Goal: Task Accomplishment & Management: Use online tool/utility

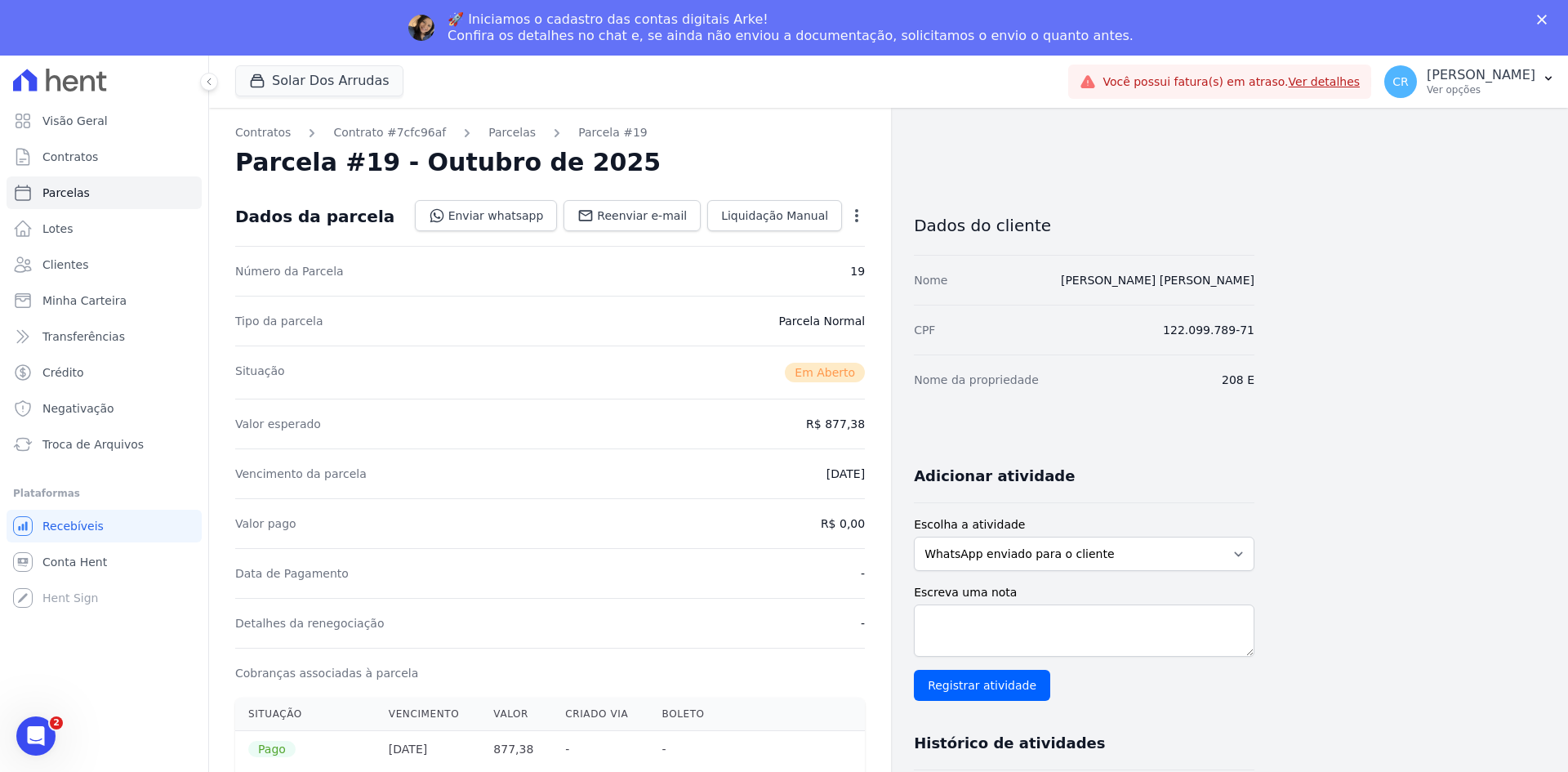
scroll to position [82, 0]
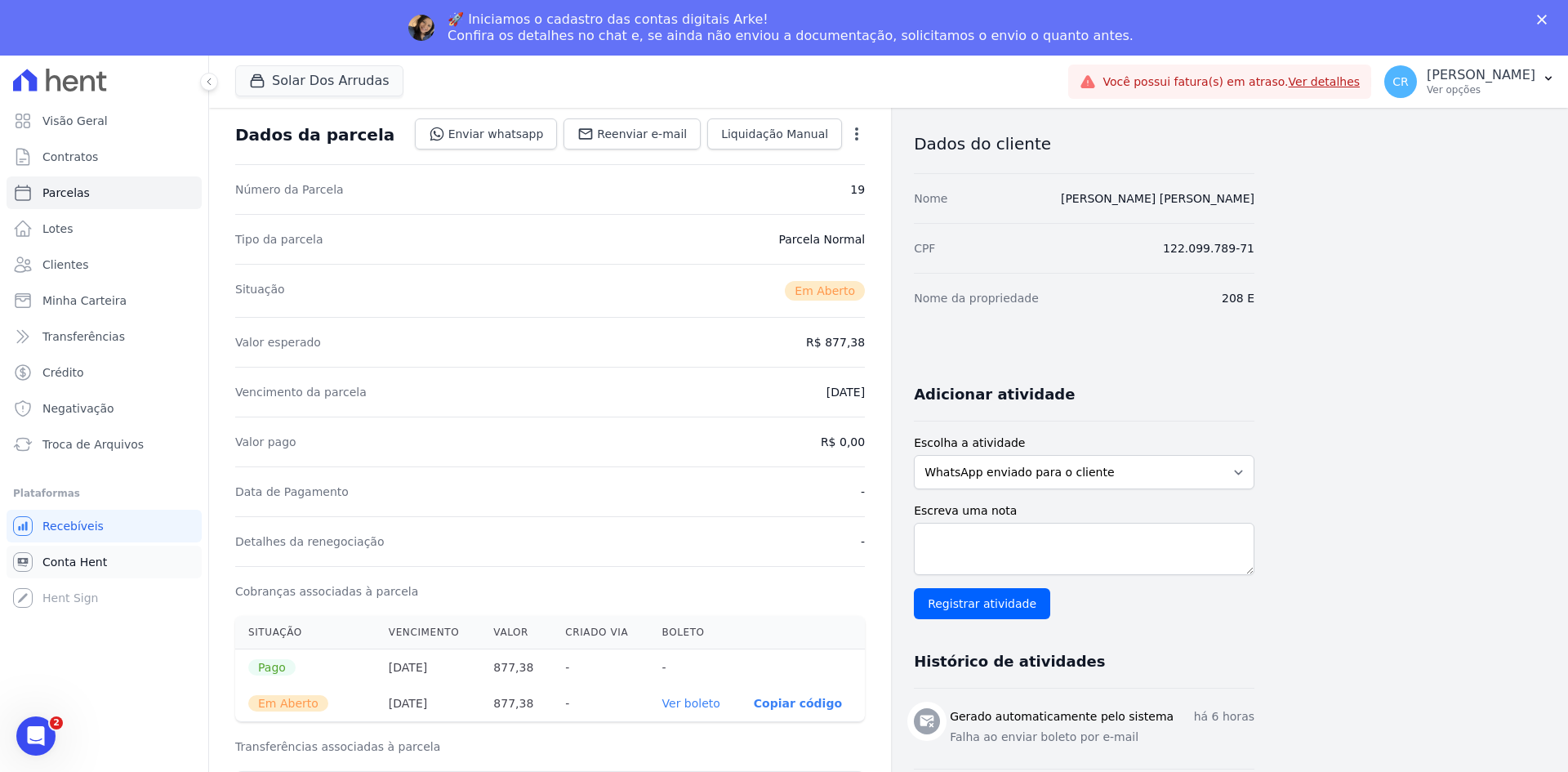
click at [90, 564] on span "Conta Hent" at bounding box center [75, 561] width 65 height 16
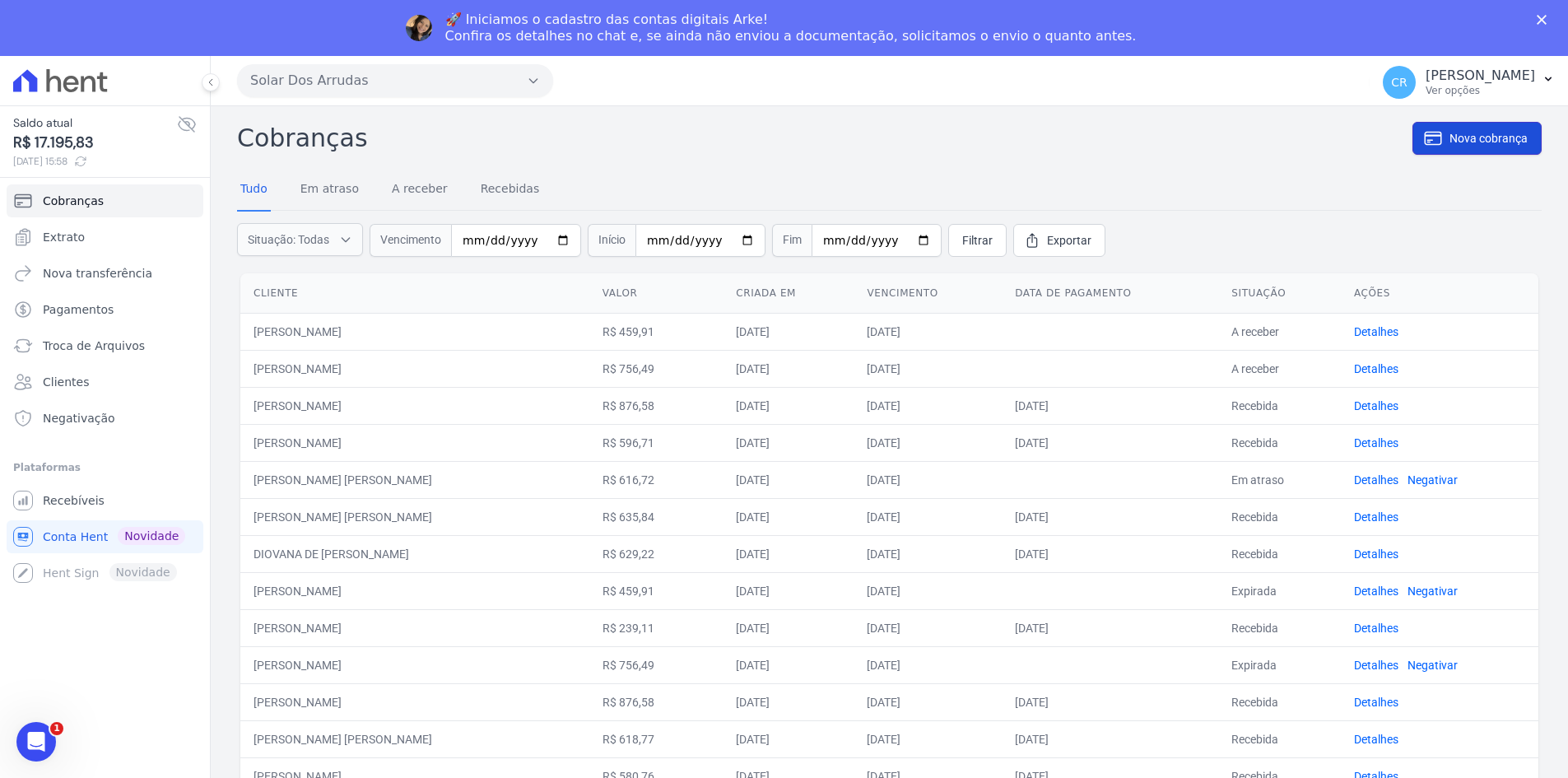
click at [1470, 147] on link "Nova cobrança" at bounding box center [1477, 138] width 130 height 33
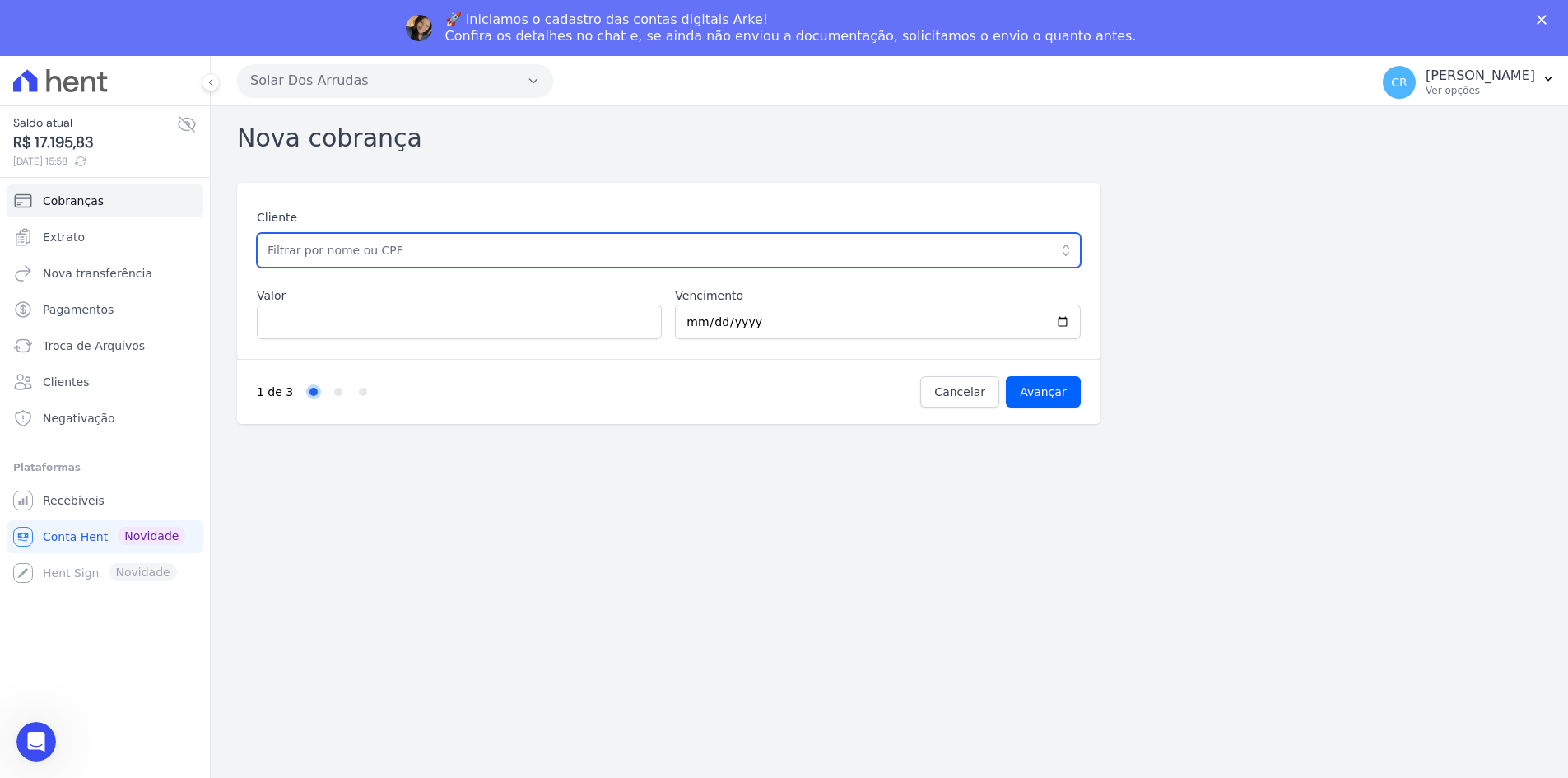
click at [365, 251] on input "text" at bounding box center [668, 251] width 824 height 35
type input "DIOVANA DE [PERSON_NAME]"
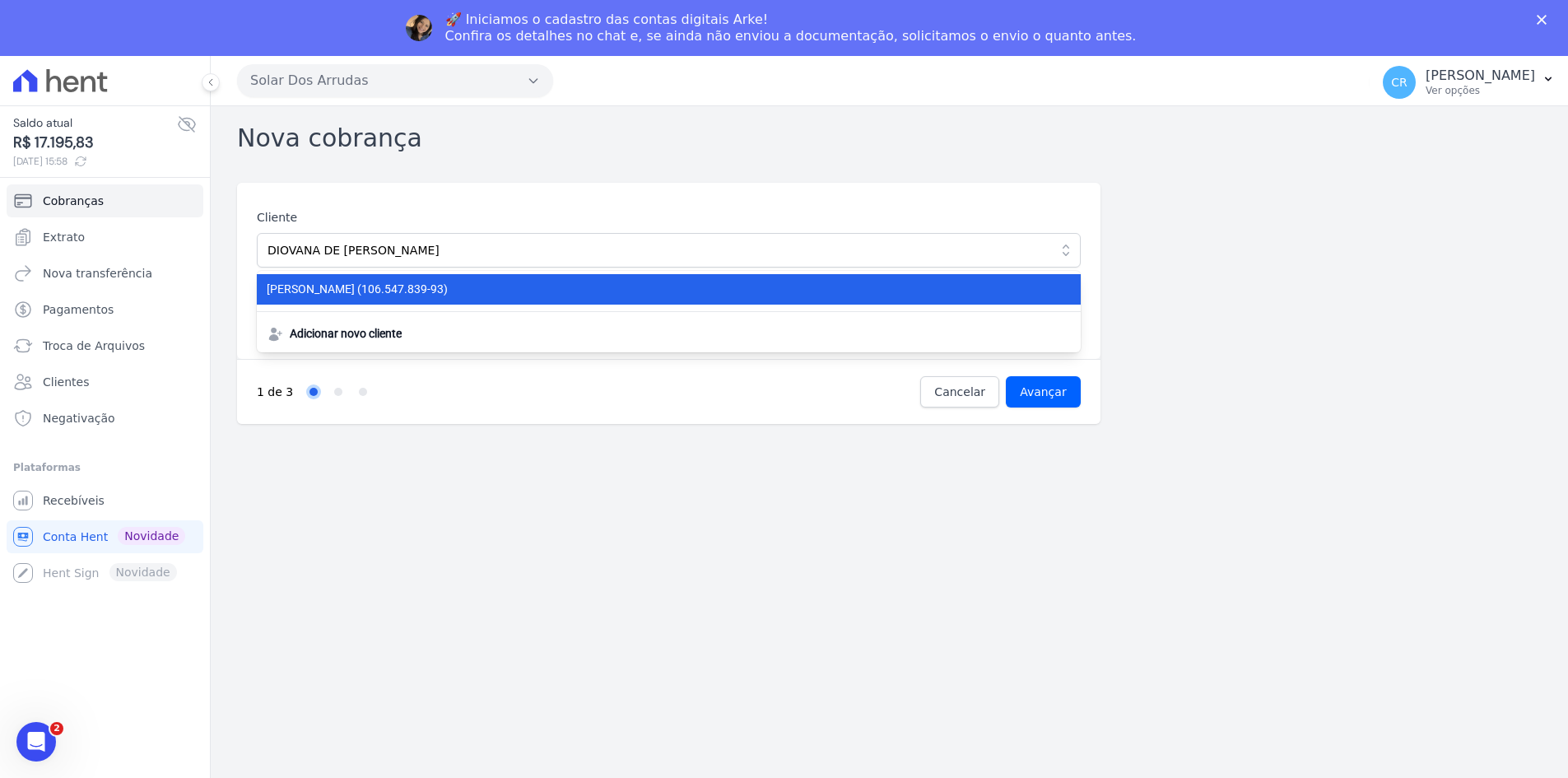
click at [488, 287] on span "DIOVANA DE SIQUEIRA SANTOS (106.547.839-93)" at bounding box center [659, 289] width 784 height 17
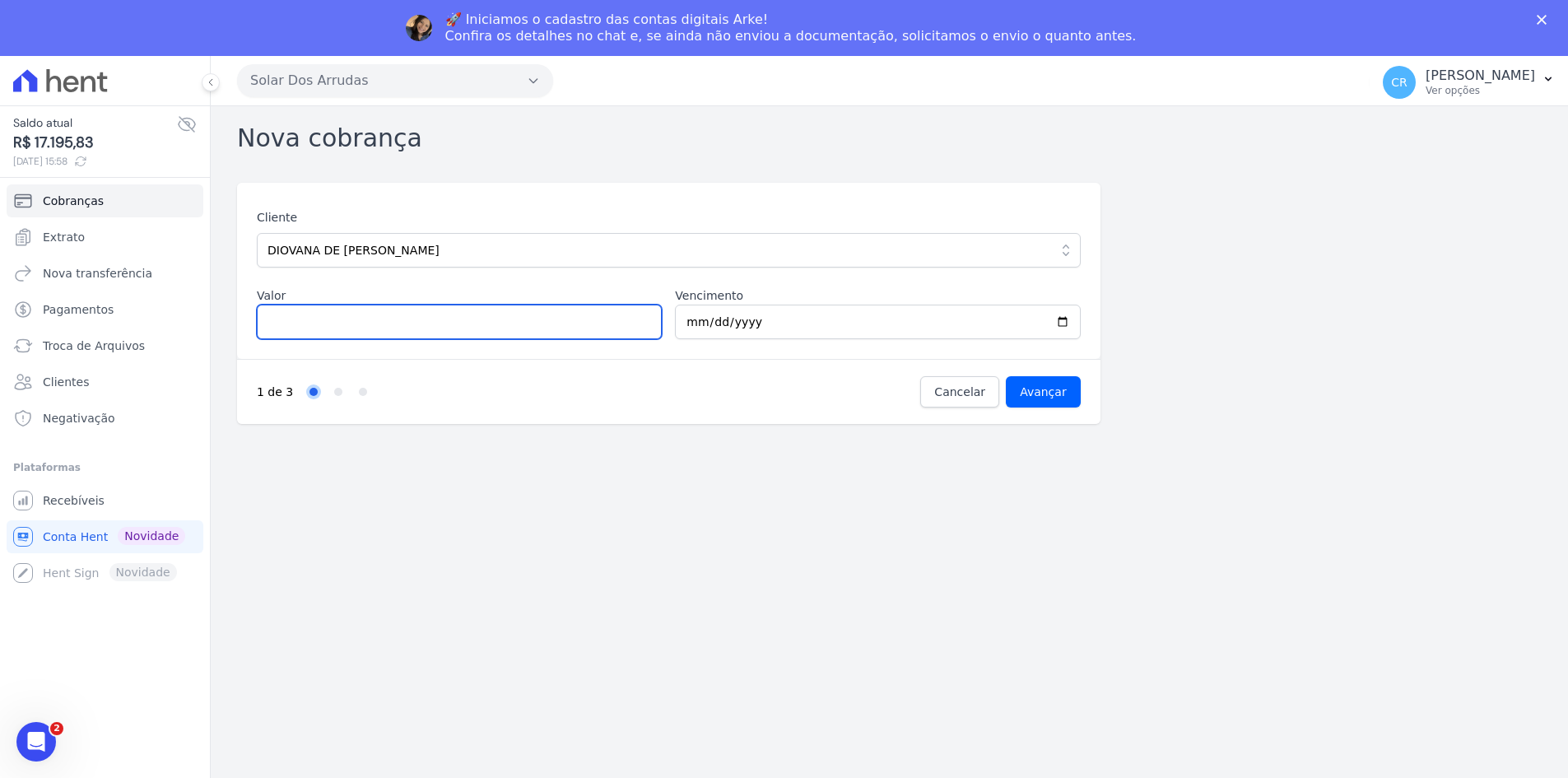
click at [444, 323] on input "Valor" at bounding box center [459, 322] width 405 height 35
type input "625.88"
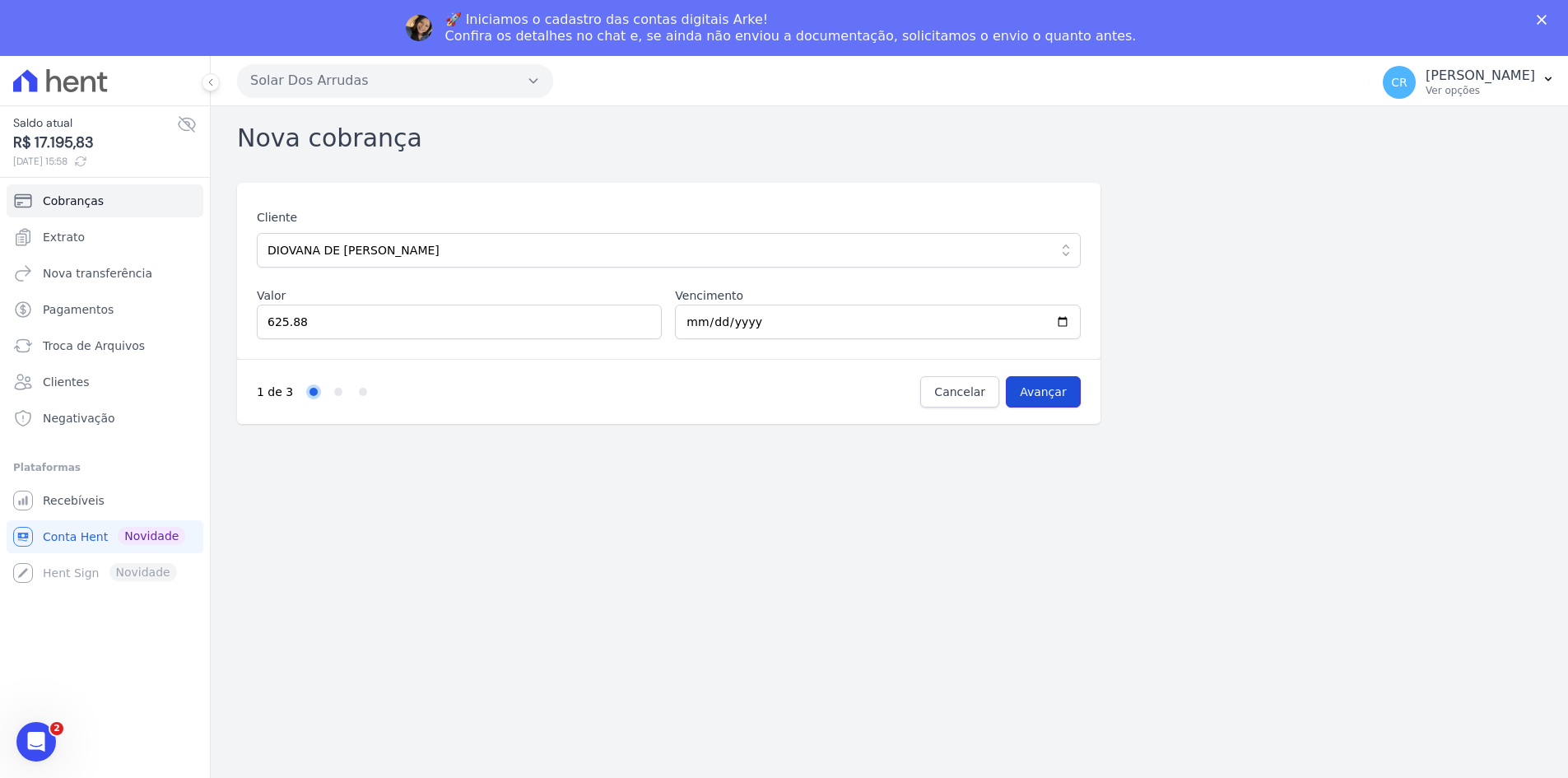
click at [1052, 387] on input "Avançar" at bounding box center [1044, 392] width 75 height 32
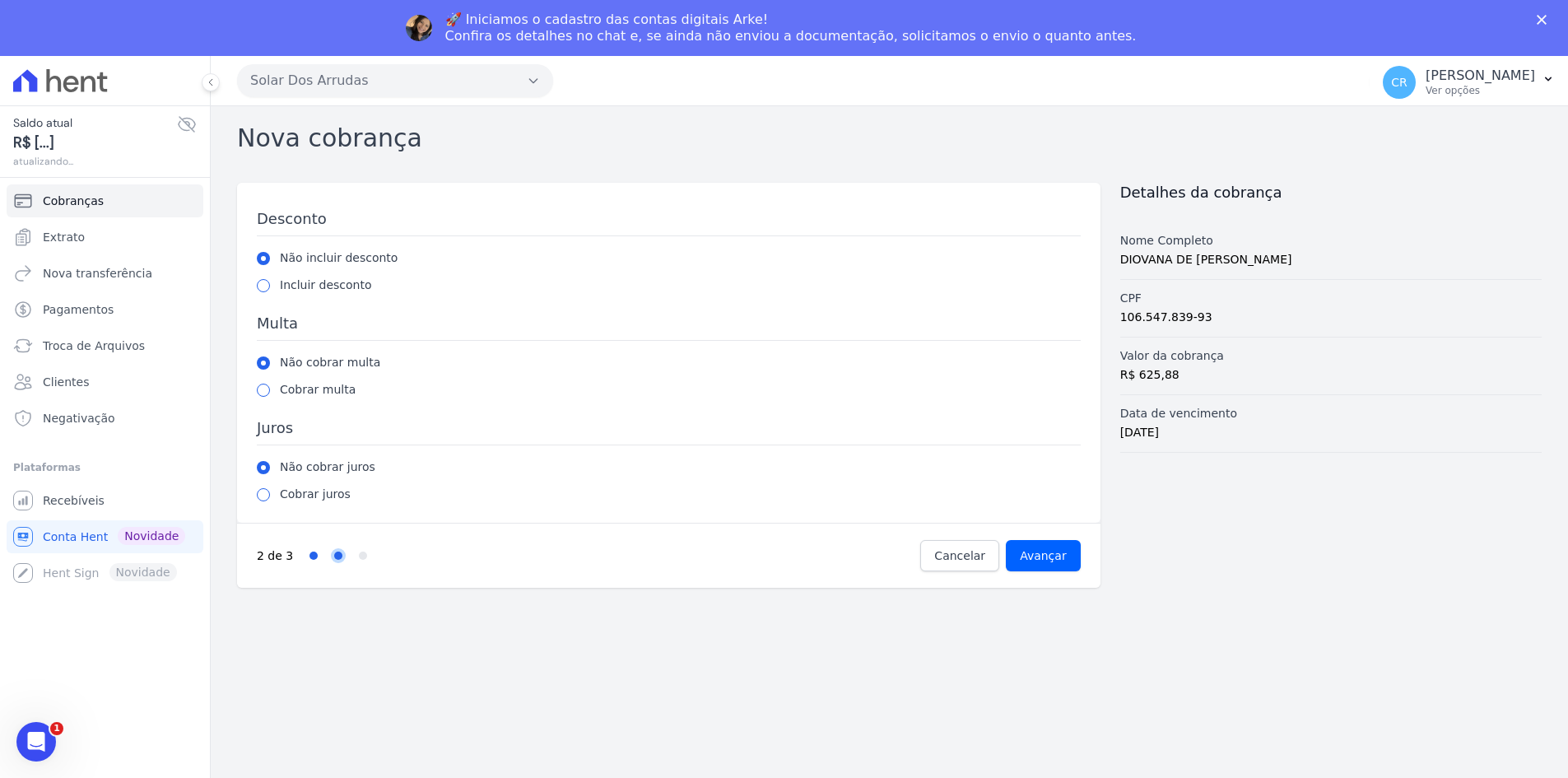
click at [1048, 493] on div "Cobrar juros" at bounding box center [668, 495] width 824 height 17
click at [1048, 554] on input "Avançar" at bounding box center [1044, 555] width 75 height 32
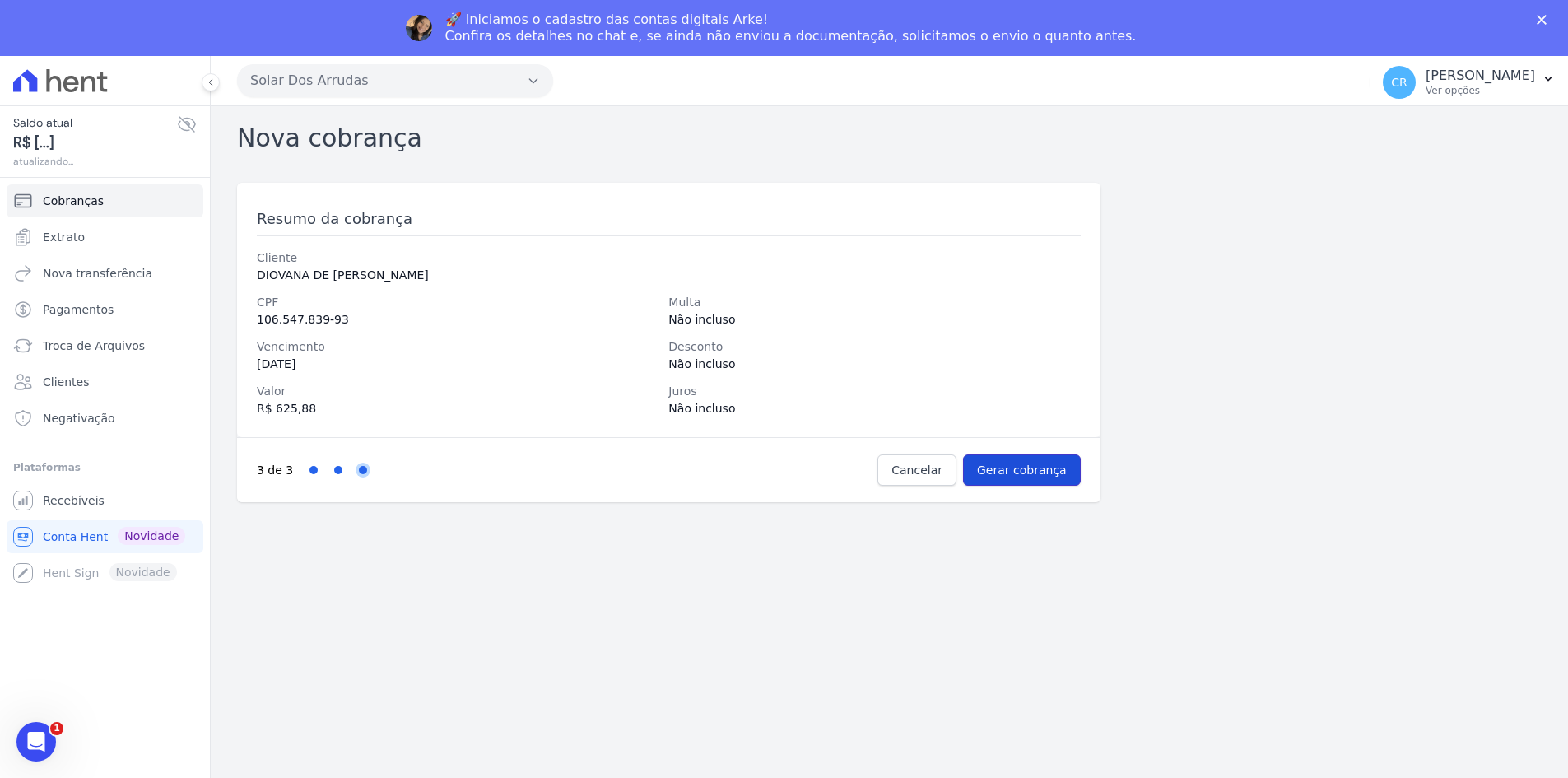
click at [1036, 473] on input "Gerar cobrança" at bounding box center [1022, 470] width 118 height 32
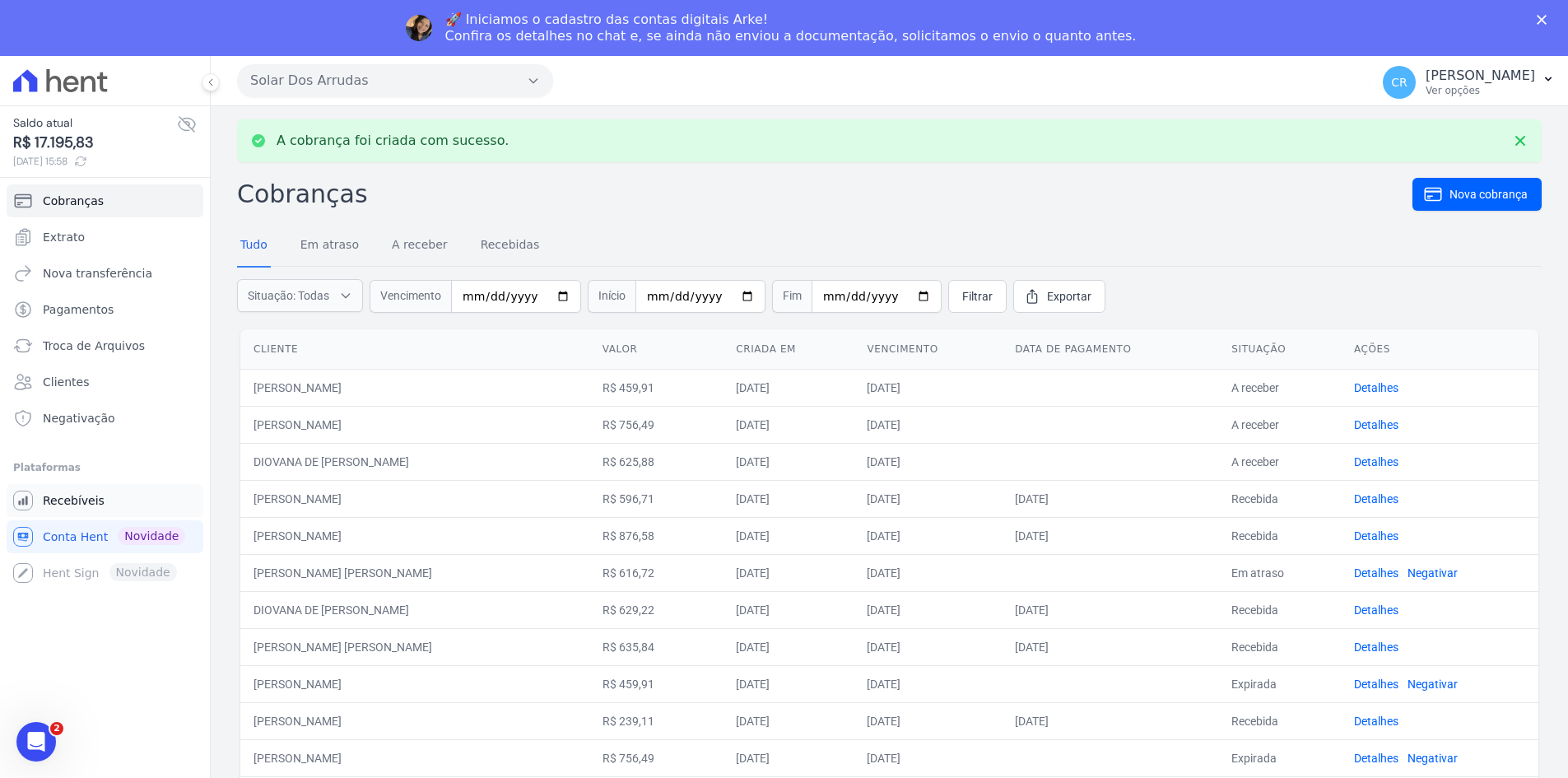
click at [63, 504] on span "Recebíveis" at bounding box center [74, 500] width 61 height 16
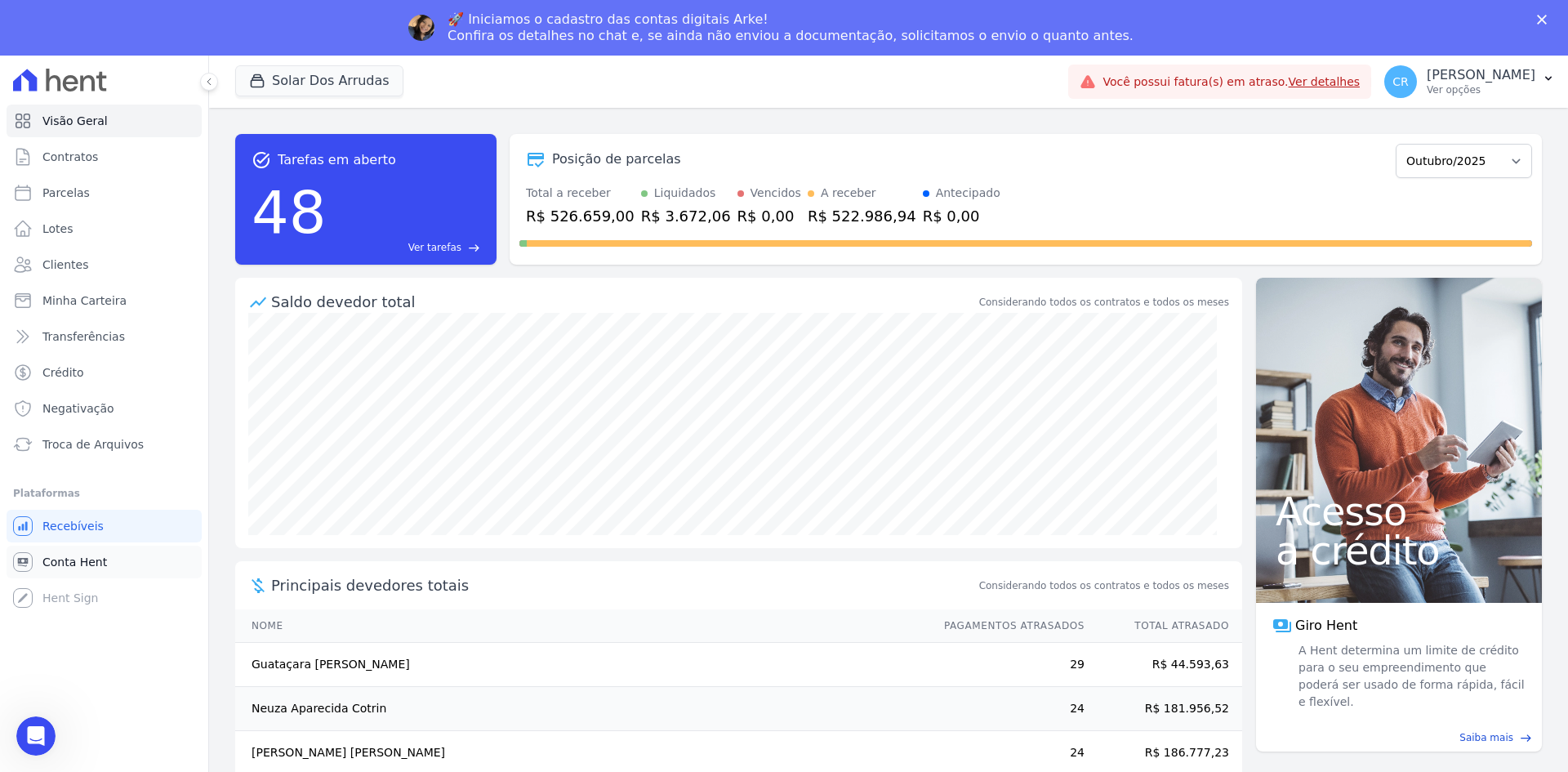
click at [114, 558] on link "Conta Hent" at bounding box center [104, 562] width 195 height 32
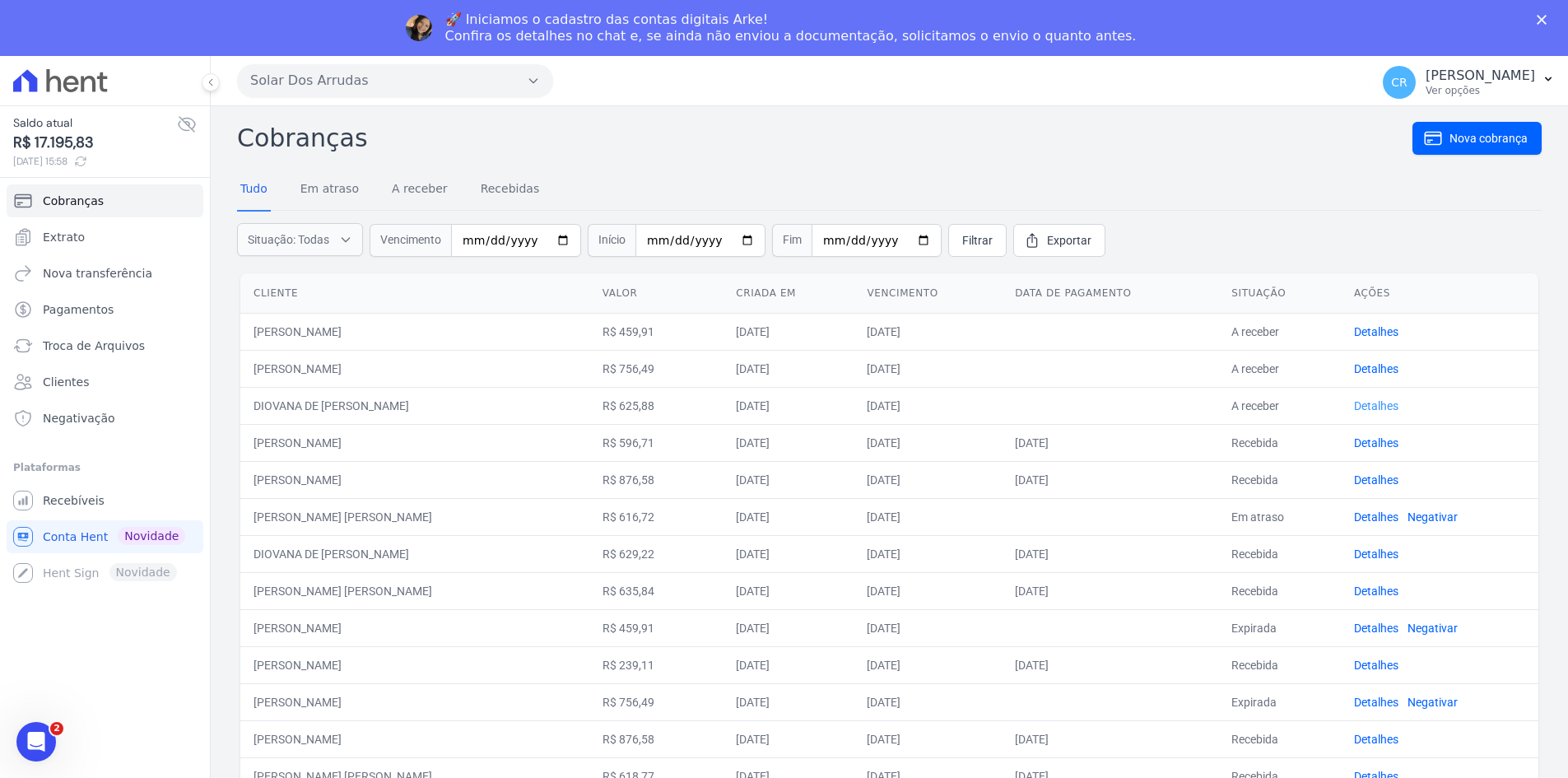
click at [1354, 401] on link "Detalhes" at bounding box center [1376, 406] width 44 height 13
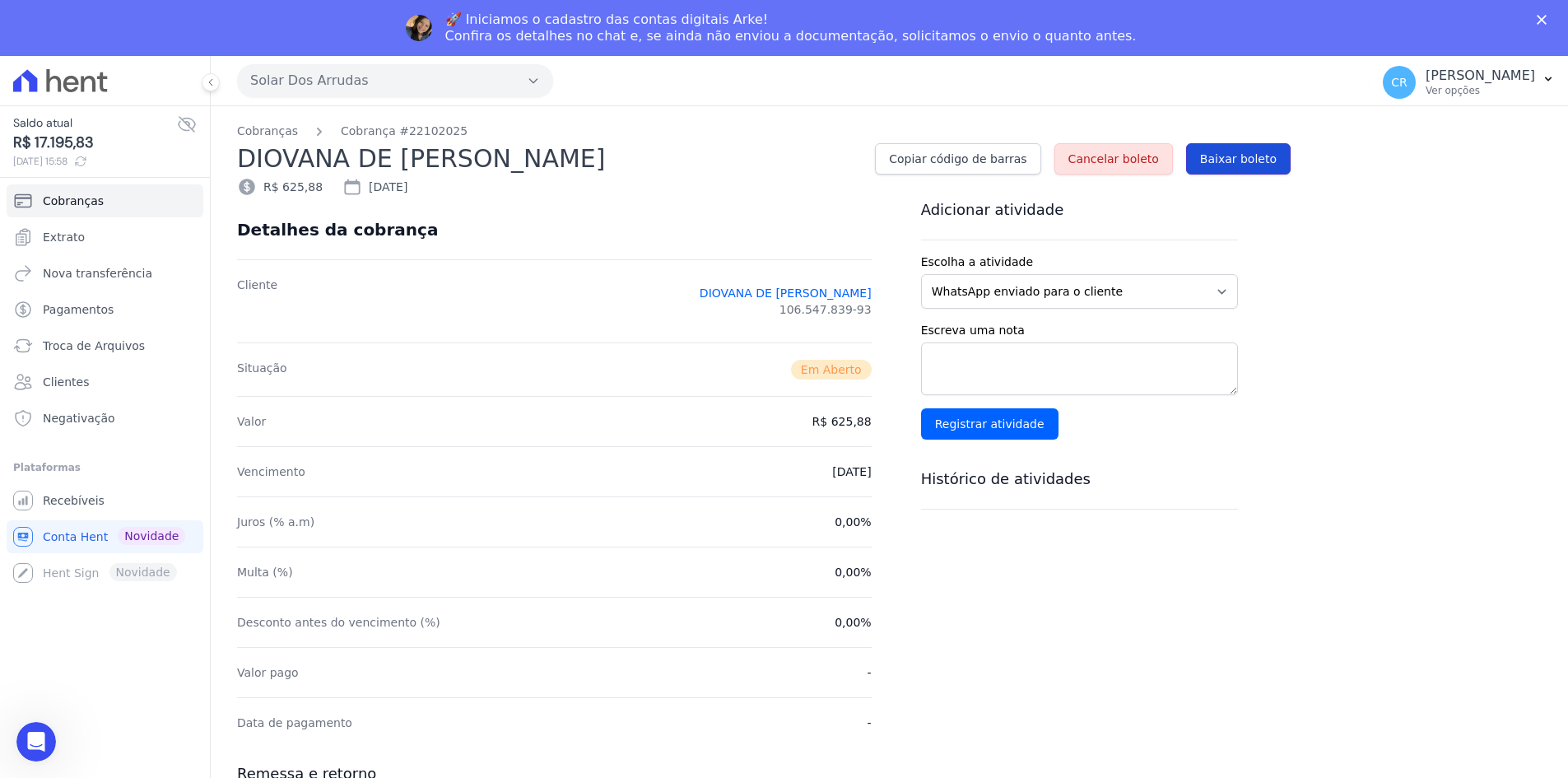
click at [1226, 163] on span "Baixar boleto" at bounding box center [1239, 158] width 77 height 16
